Goal: Understand process/instructions: Learn how to perform a task or action

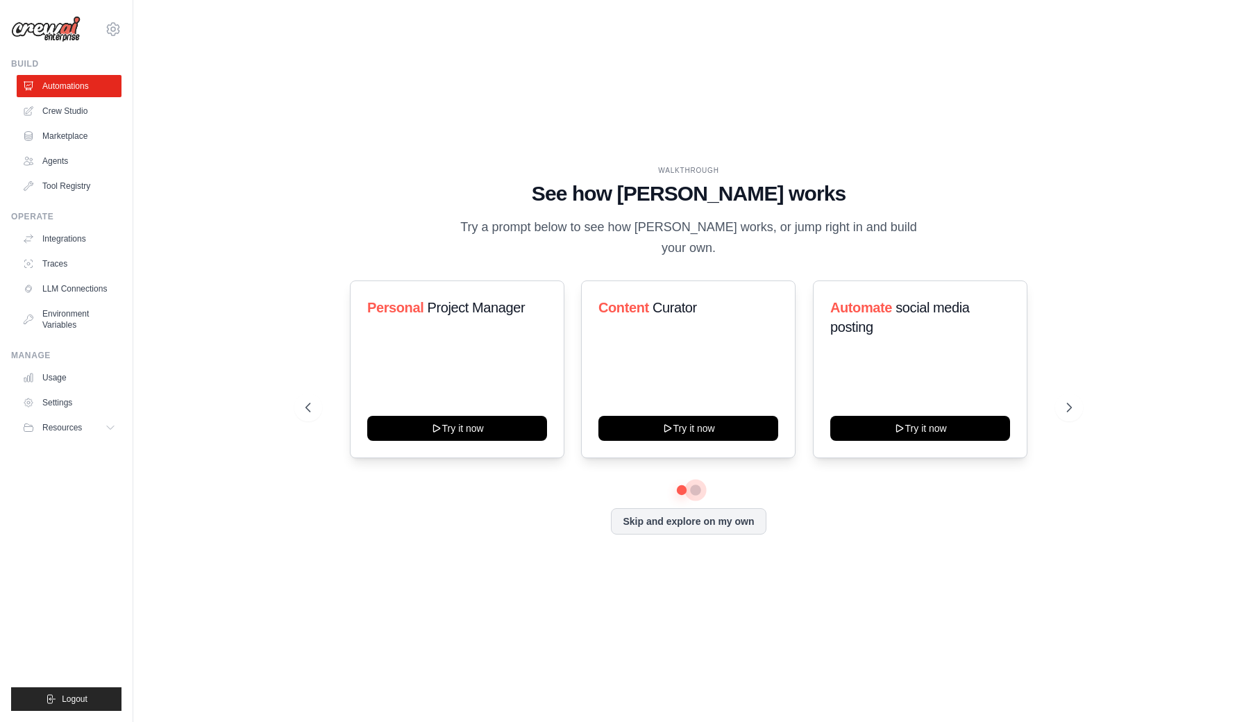
click at [695, 484] on button at bounding box center [695, 489] width 11 height 11
click at [1069, 405] on button at bounding box center [1069, 408] width 28 height 28
click at [476, 417] on button "Try it now" at bounding box center [457, 426] width 180 height 25
click at [661, 507] on button "Skip and explore on my own" at bounding box center [688, 520] width 155 height 26
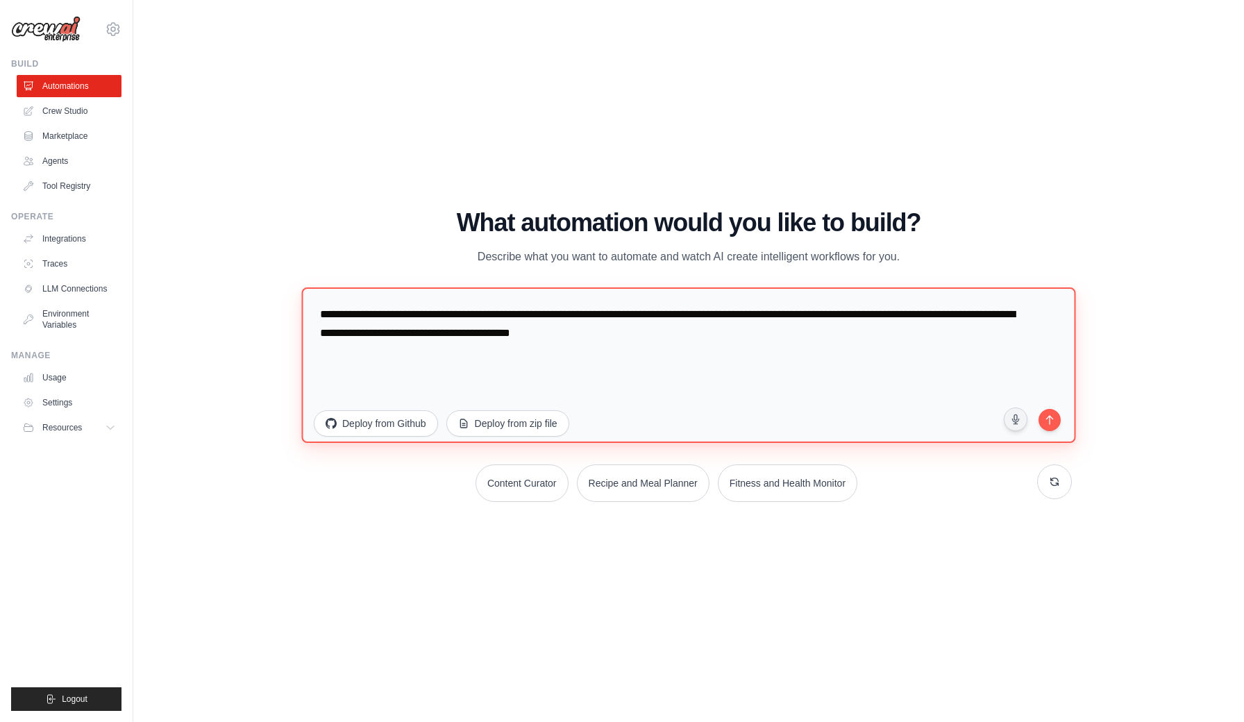
click at [508, 328] on textarea "**********" at bounding box center [688, 364] width 774 height 155
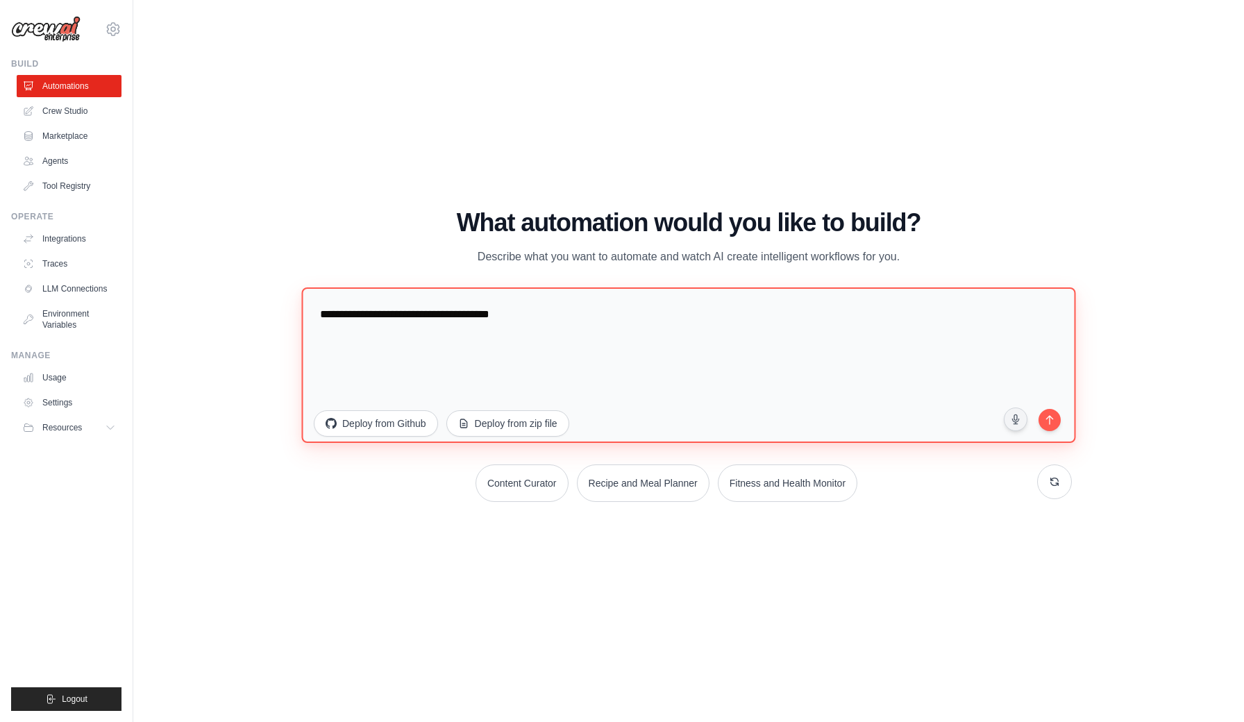
type textarea "**********"
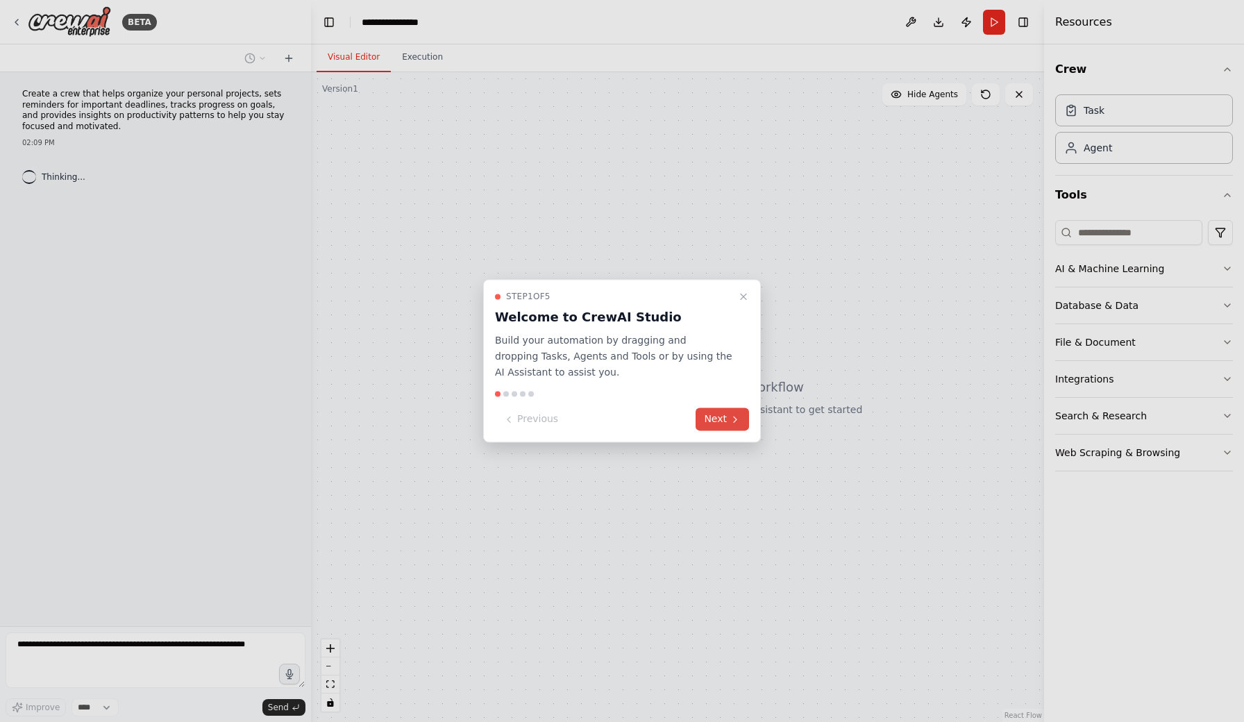
click at [720, 424] on button "Next" at bounding box center [721, 419] width 53 height 23
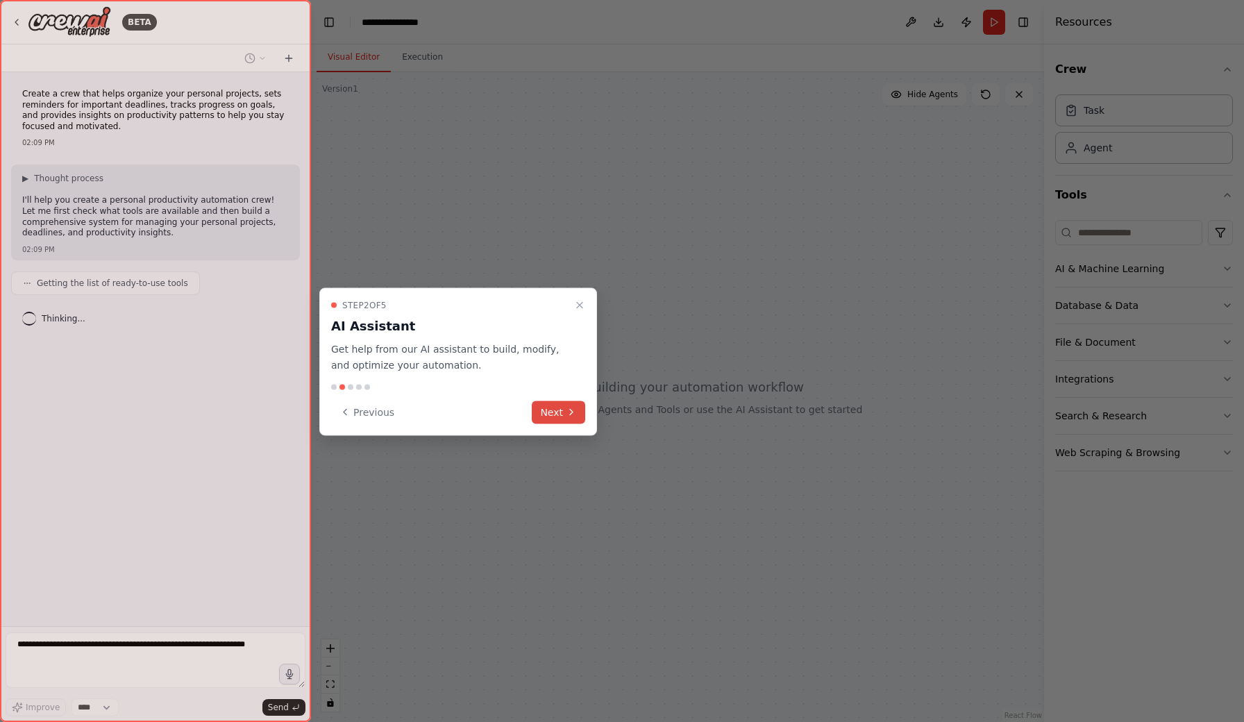
click at [550, 407] on button "Next" at bounding box center [558, 411] width 53 height 23
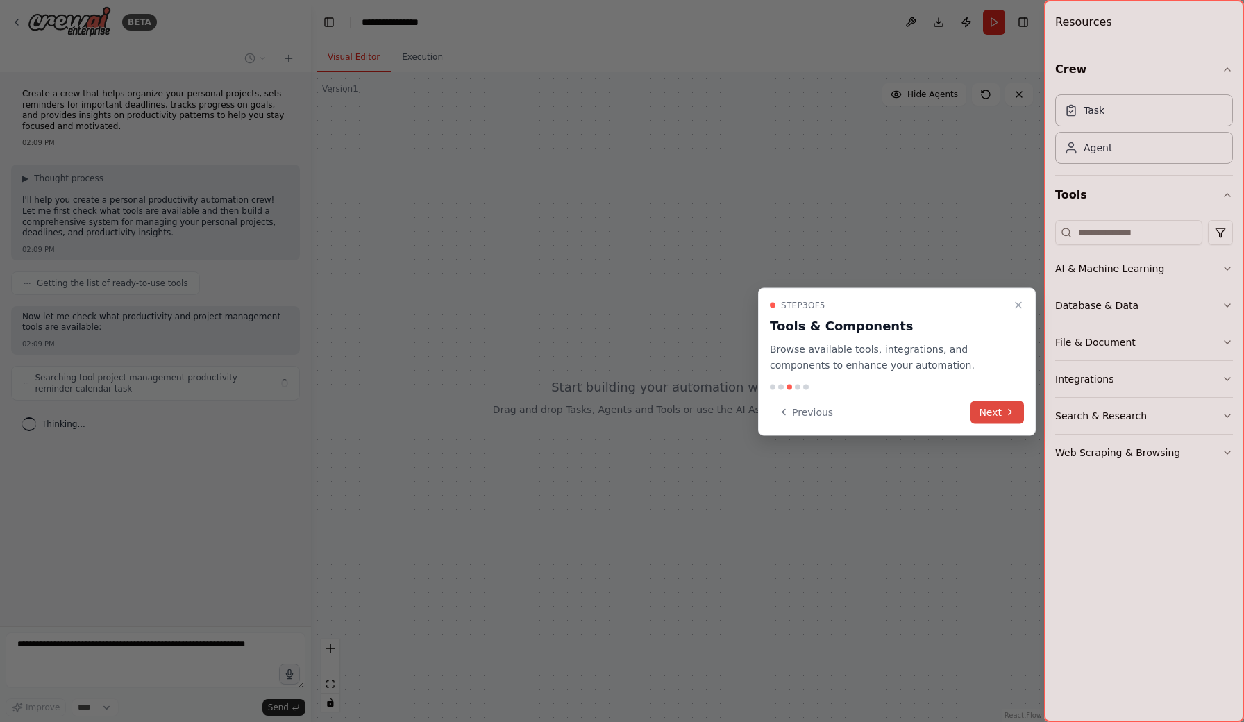
click at [998, 406] on button "Next" at bounding box center [996, 411] width 53 height 23
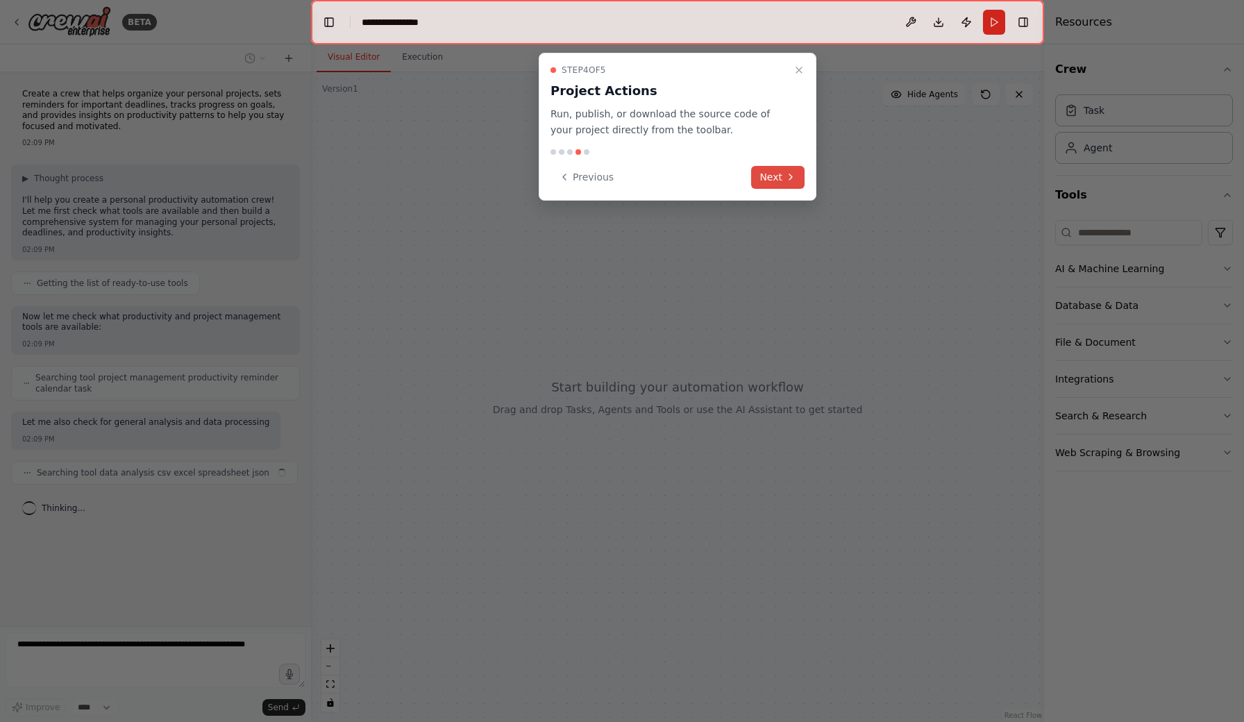
click at [788, 174] on icon at bounding box center [790, 176] width 11 height 11
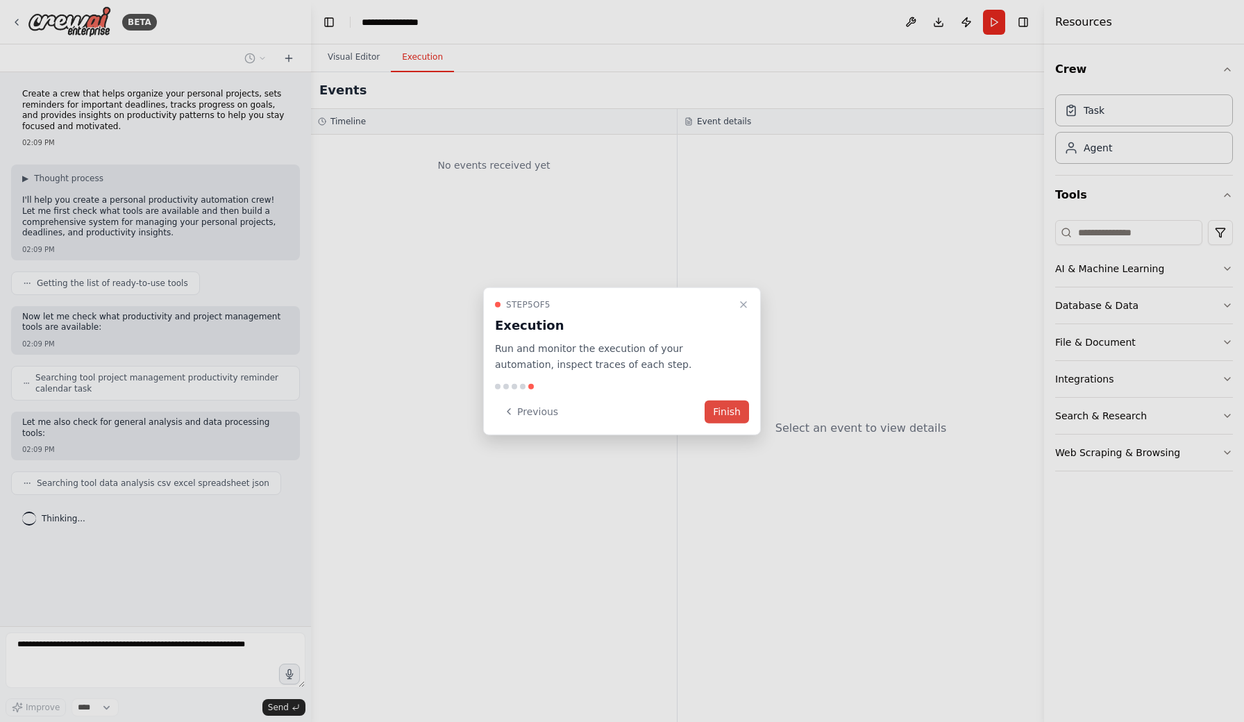
click at [733, 408] on button "Finish" at bounding box center [726, 411] width 44 height 23
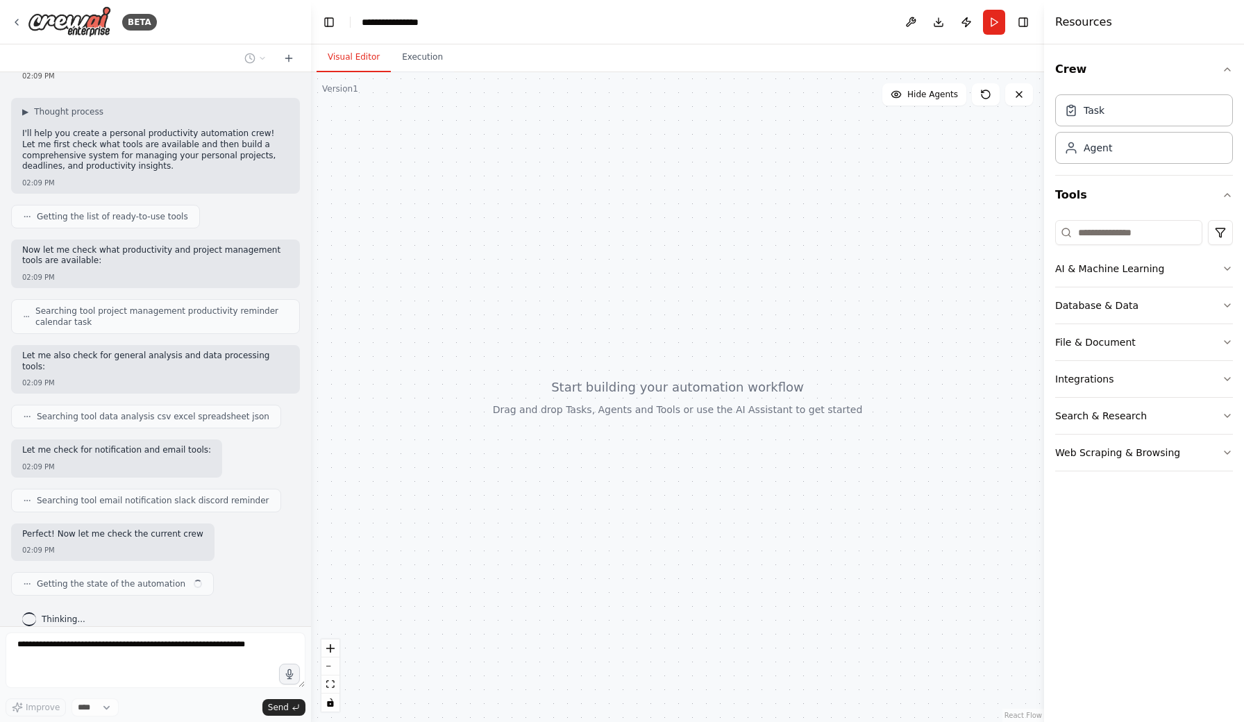
scroll to position [77, 0]
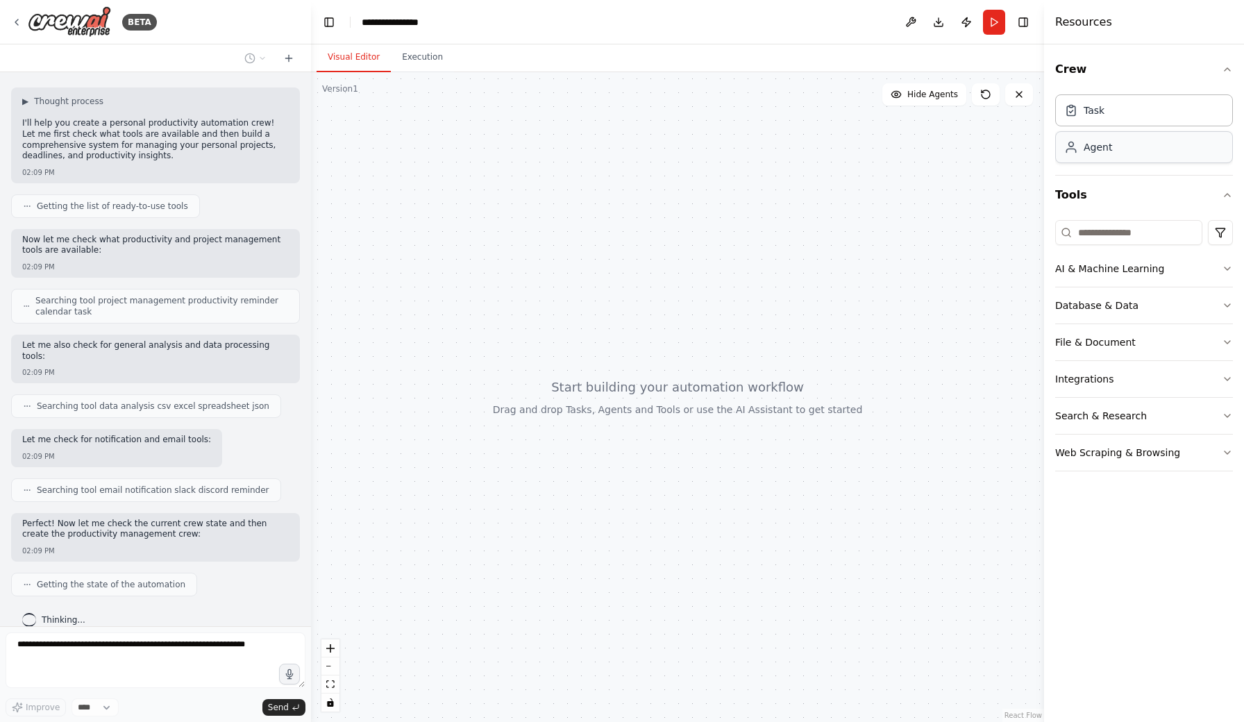
click at [1139, 160] on div "Agent" at bounding box center [1144, 147] width 178 height 32
click at [1153, 114] on div "Task" at bounding box center [1144, 110] width 178 height 32
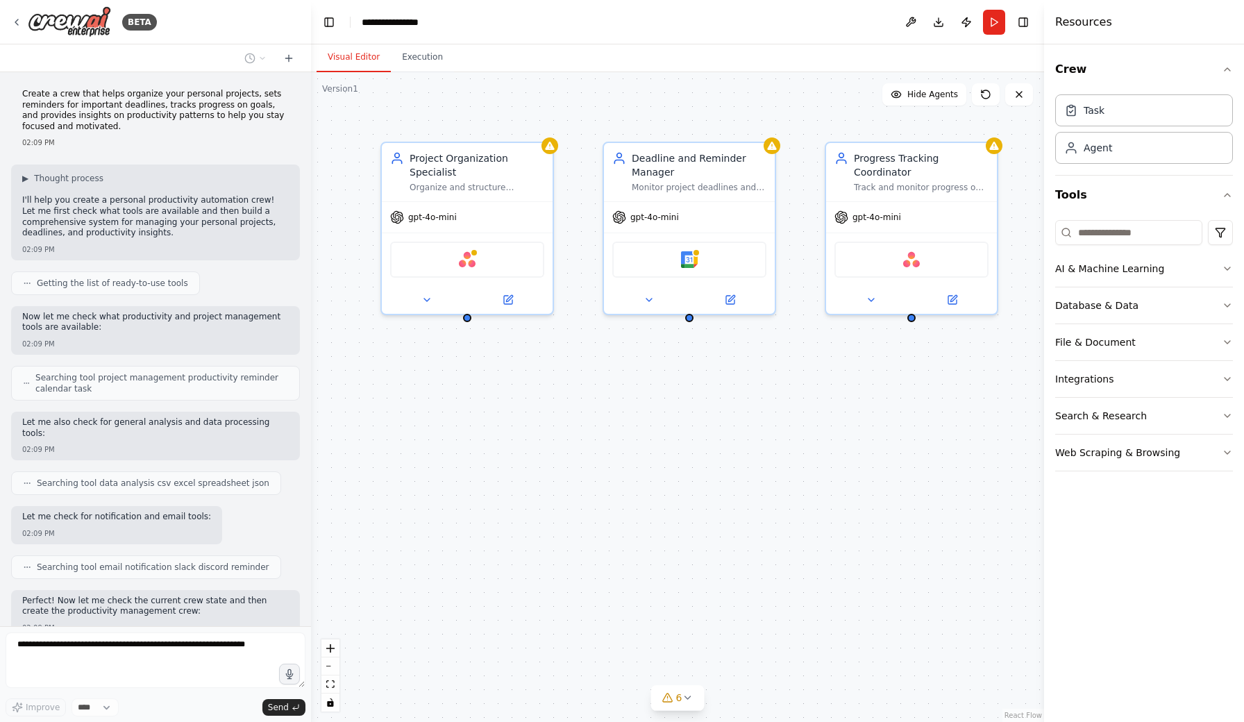
scroll to position [330, 0]
